Goal: Navigation & Orientation: Understand site structure

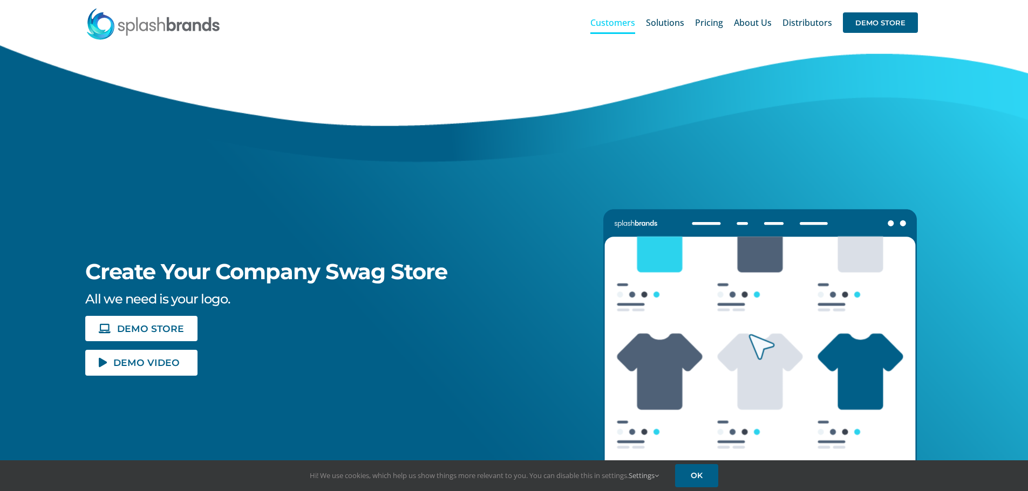
click at [623, 20] on span "Customers" at bounding box center [612, 22] width 45 height 9
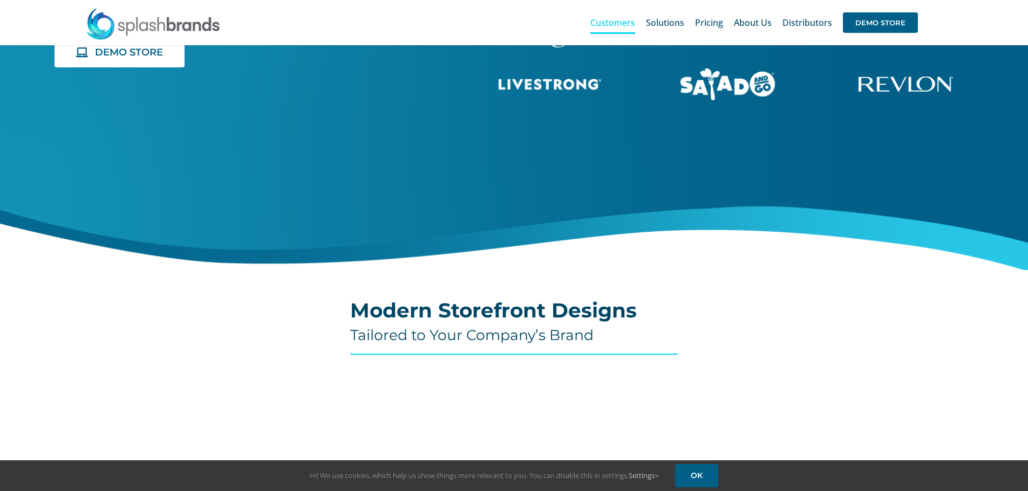
scroll to position [45, 0]
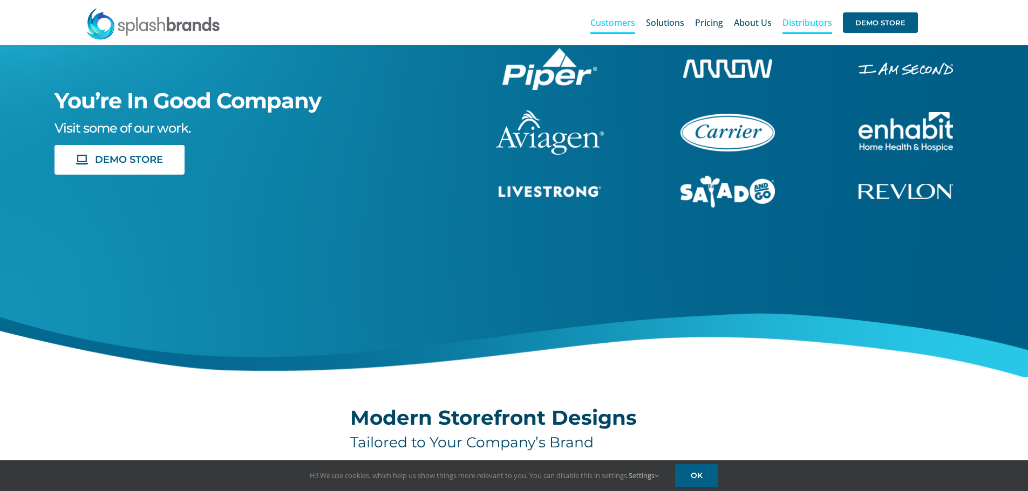
click at [822, 25] on span "Distributors" at bounding box center [807, 22] width 50 height 9
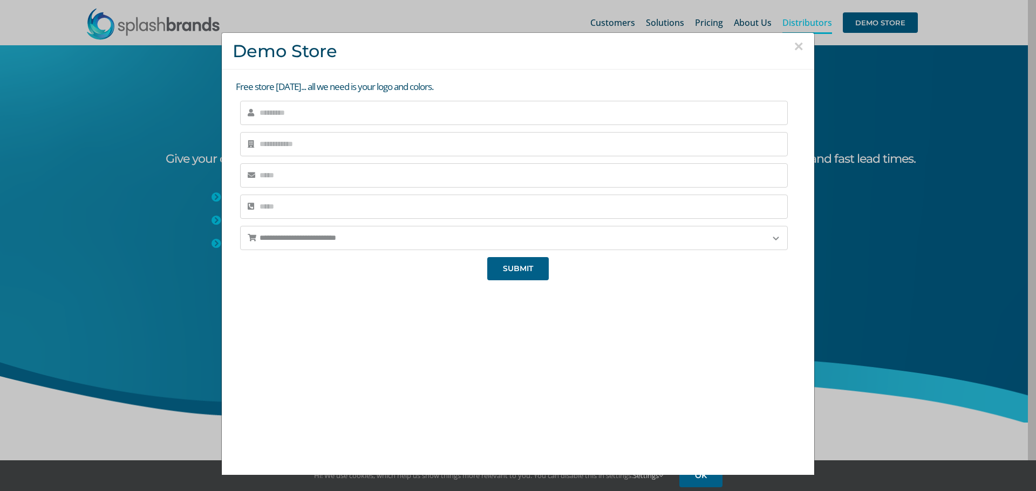
click at [794, 46] on button "×" at bounding box center [799, 46] width 10 height 16
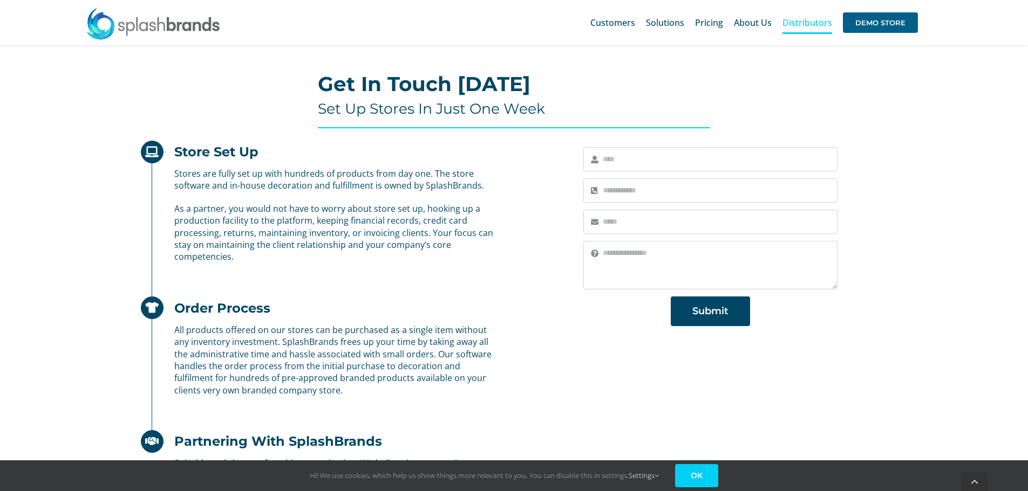
click at [711, 466] on link "OK" at bounding box center [696, 475] width 43 height 23
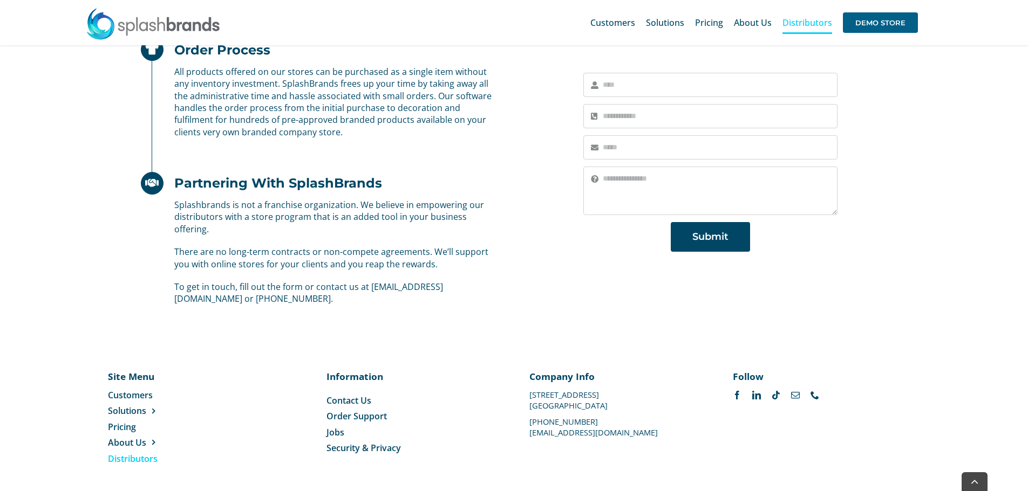
scroll to position [668, 0]
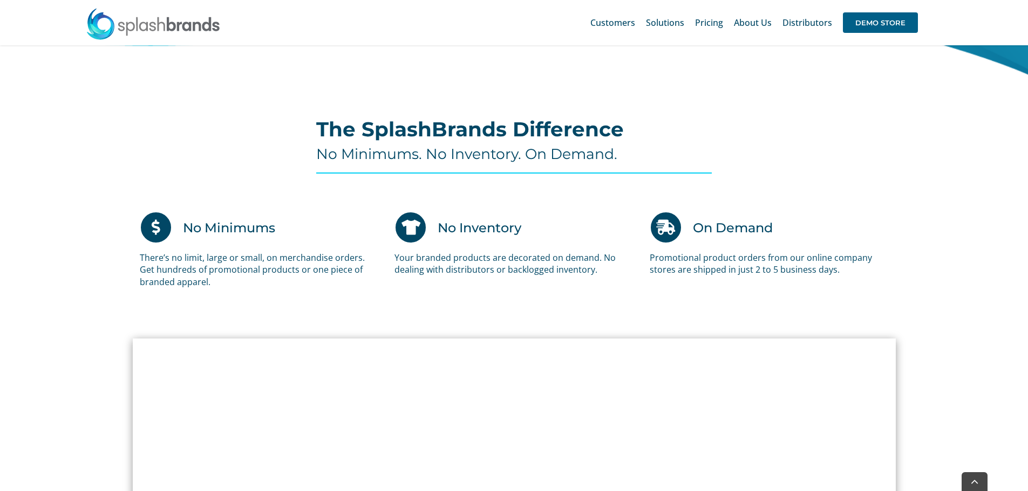
scroll to position [701, 0]
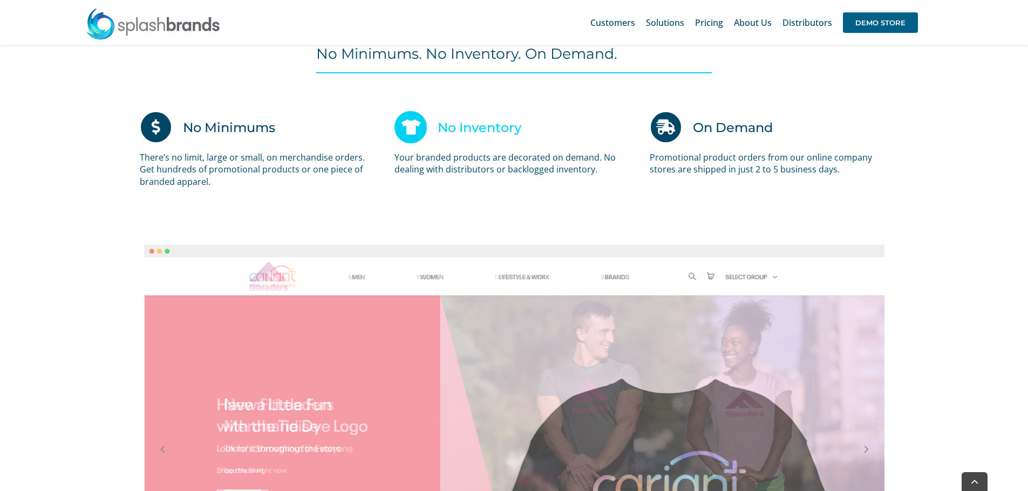
click at [414, 127] on icon at bounding box center [410, 127] width 32 height 32
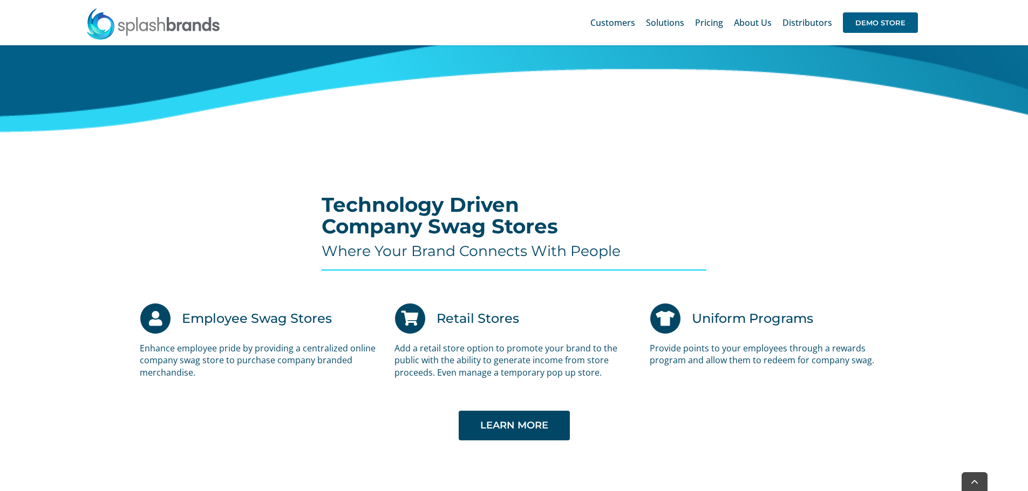
scroll to position [2158, 0]
